Goal: Find specific page/section: Find specific page/section

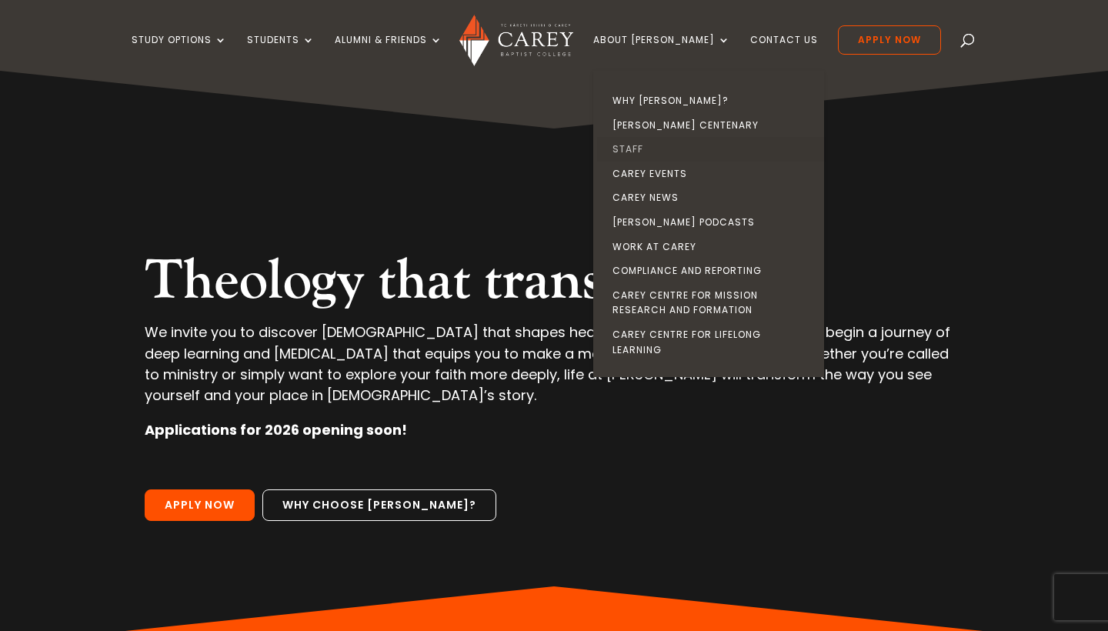
click at [656, 149] on link "Staff" at bounding box center [712, 149] width 231 height 25
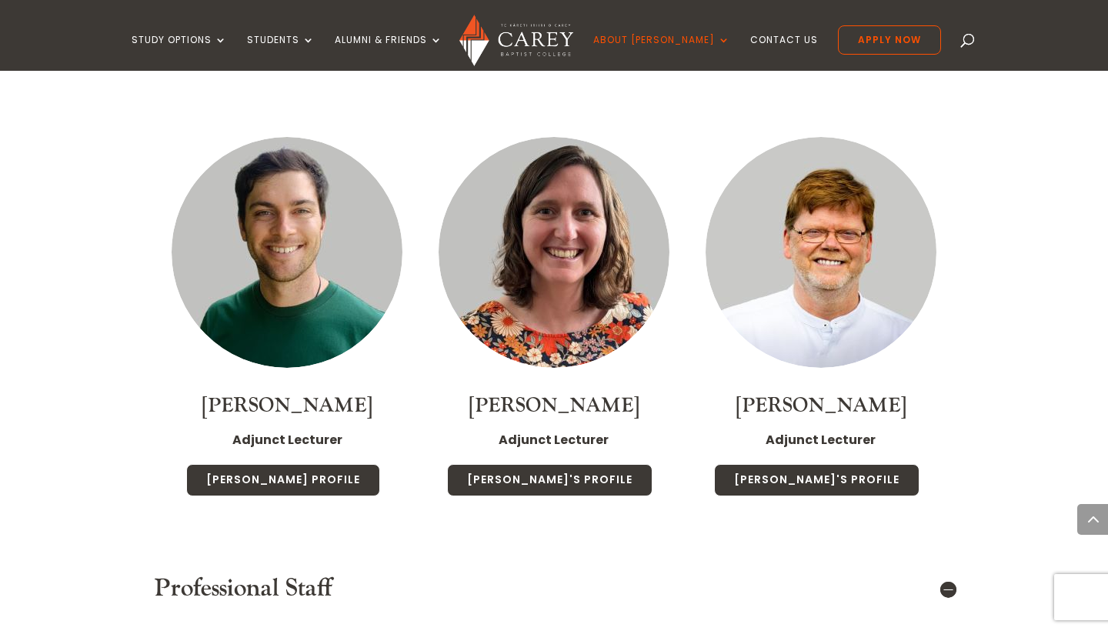
scroll to position [5045, 0]
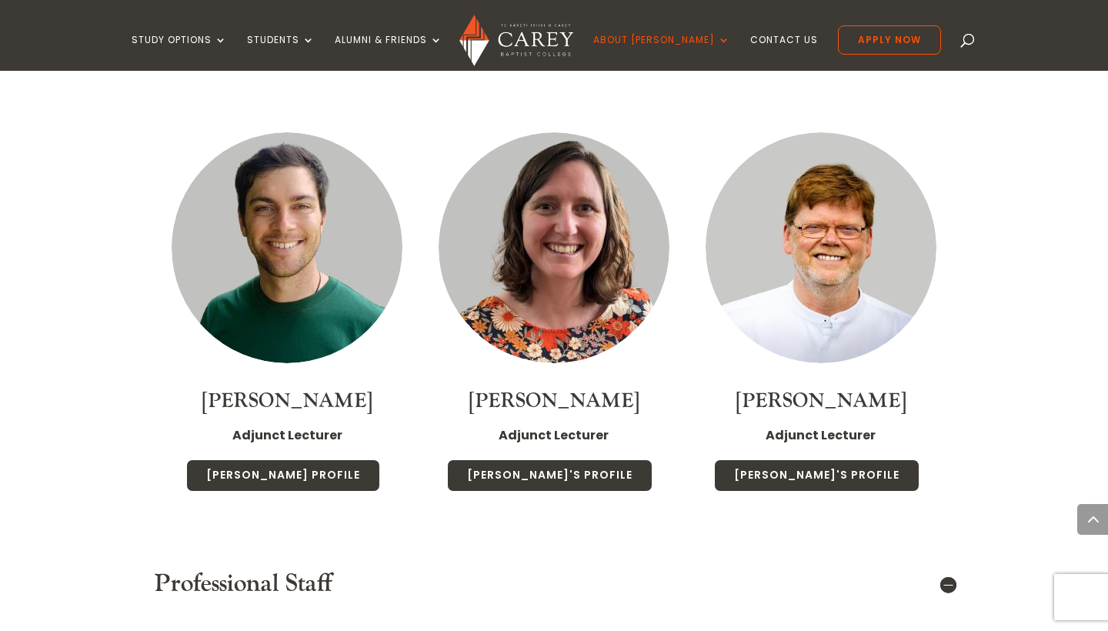
click at [584, 408] on div "Sarah Rice Adjunct Lecturer Sarah's Profile" at bounding box center [554, 304] width 267 height 436
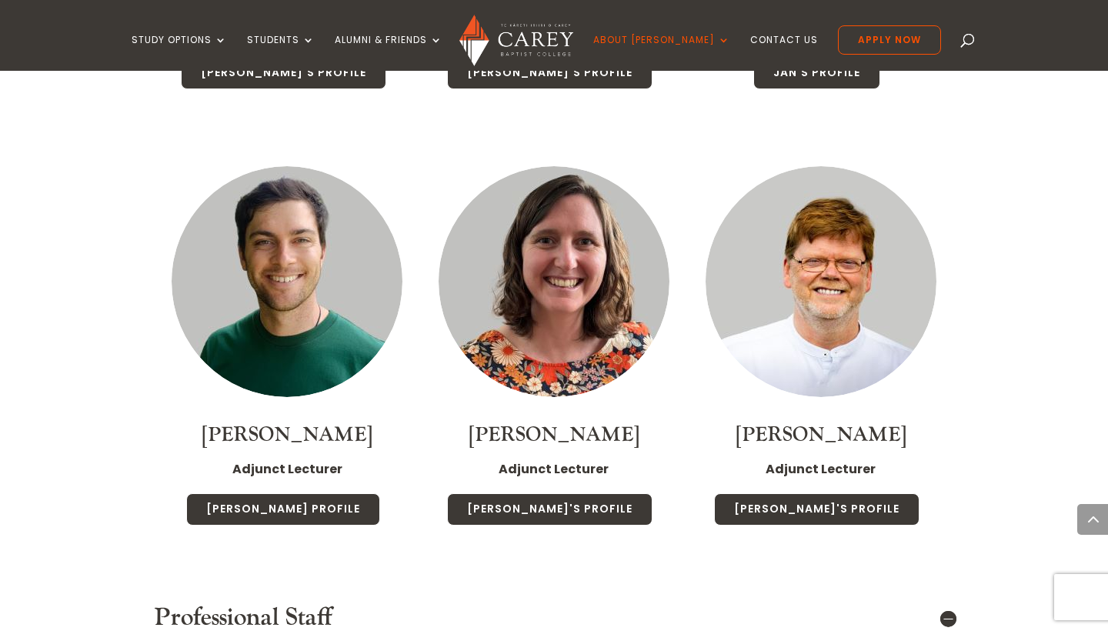
click at [289, 422] on link "Elliot Rice" at bounding box center [287, 435] width 171 height 26
click at [285, 493] on link "Elliot's Profile" at bounding box center [283, 509] width 194 height 32
click at [548, 257] on img at bounding box center [553, 281] width 231 height 231
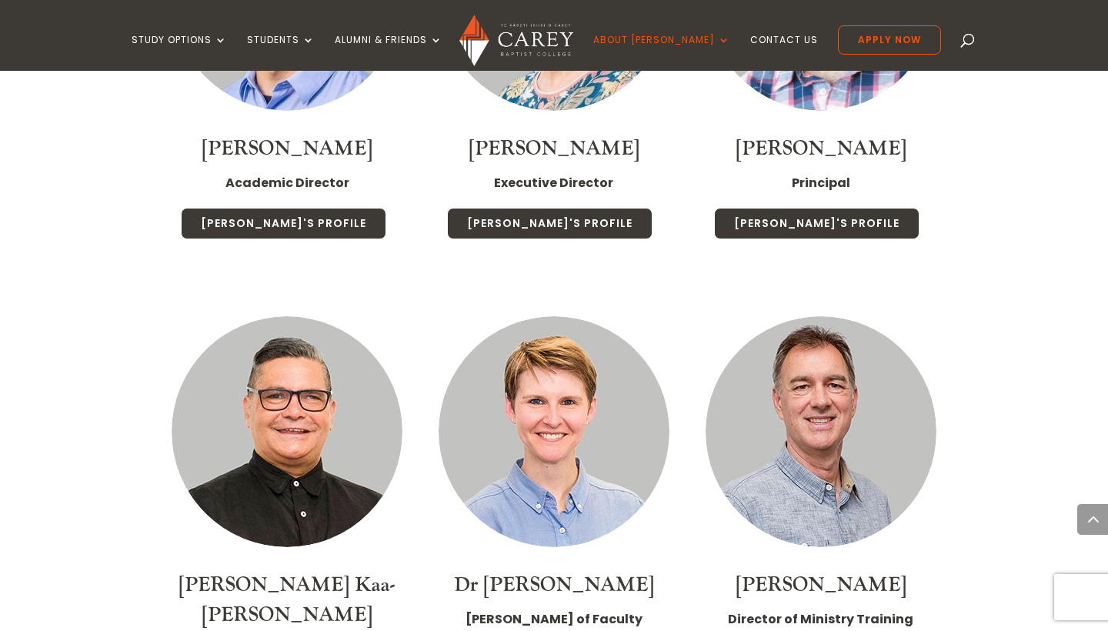
scroll to position [1998, 0]
